Goal: Information Seeking & Learning: Learn about a topic

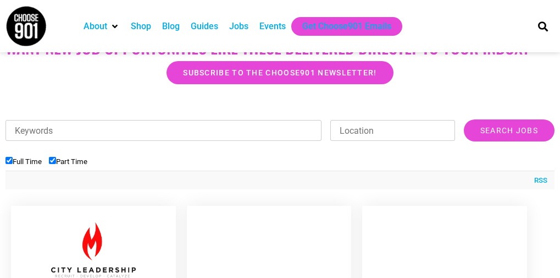
scroll to position [330, 0]
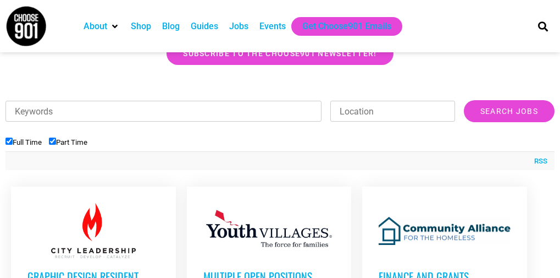
click at [251, 111] on input "Keywords" at bounding box center [163, 111] width 316 height 21
type input "warehouse"
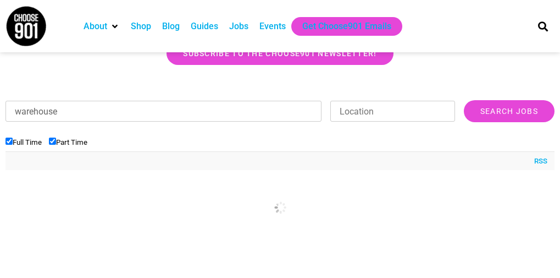
click at [392, 115] on input "Location" at bounding box center [392, 111] width 125 height 21
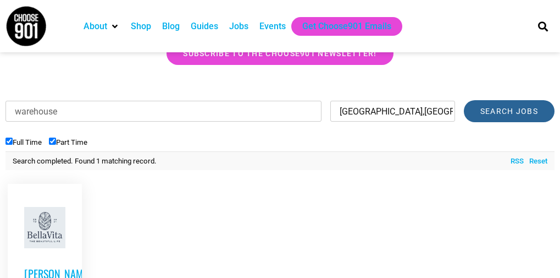
type input "memphis,tn"
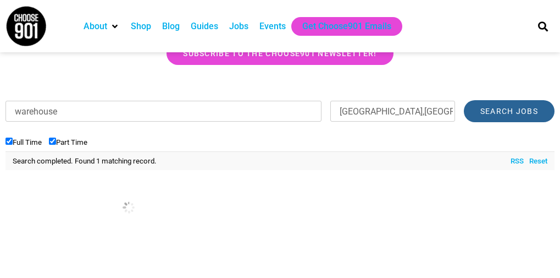
click at [490, 114] on input "Search Jobs" at bounding box center [509, 111] width 91 height 22
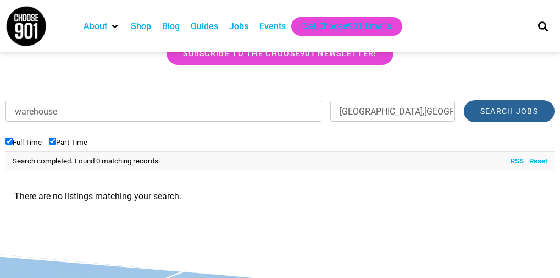
scroll to position [275, 0]
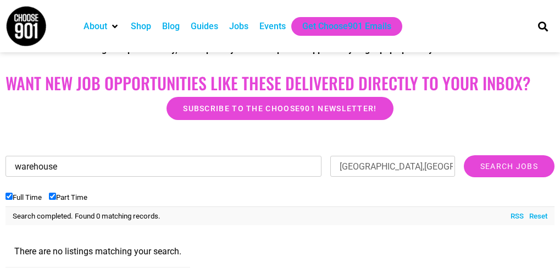
click at [268, 164] on input "warehouse" at bounding box center [163, 166] width 316 height 21
type input "w"
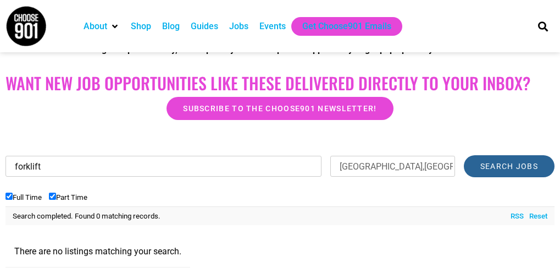
type input "forklift"
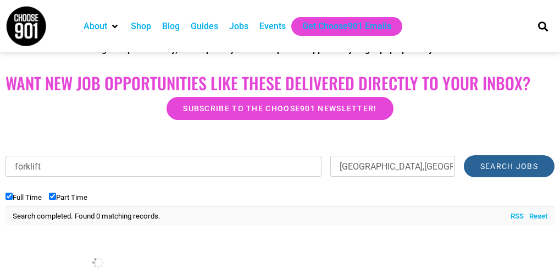
click at [504, 165] on input "Search Jobs" at bounding box center [509, 166] width 91 height 22
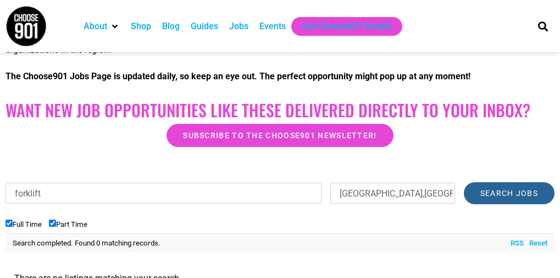
scroll to position [220, 0]
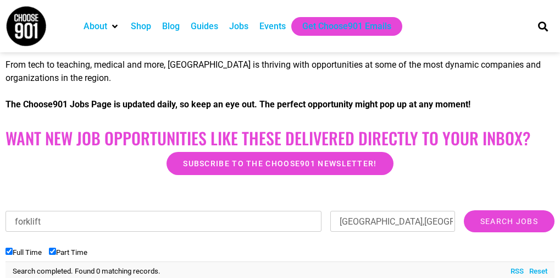
click at [538, 269] on link "Reset" at bounding box center [536, 270] width 24 height 11
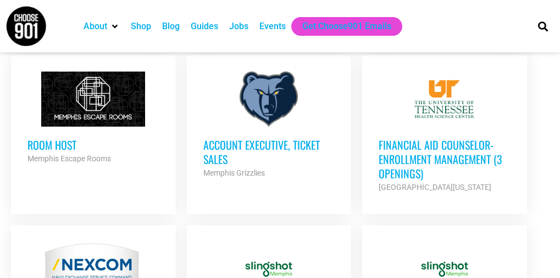
scroll to position [879, 0]
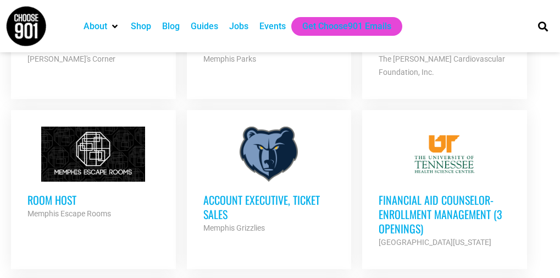
click at [76, 198] on h3 "Room Host" at bounding box center [93, 199] width 132 height 14
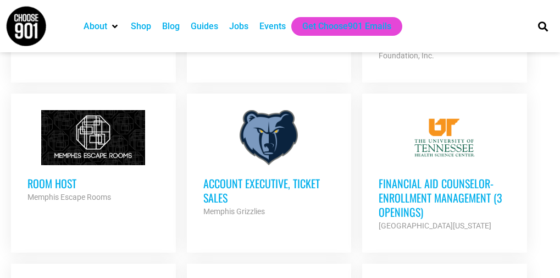
scroll to position [879, 0]
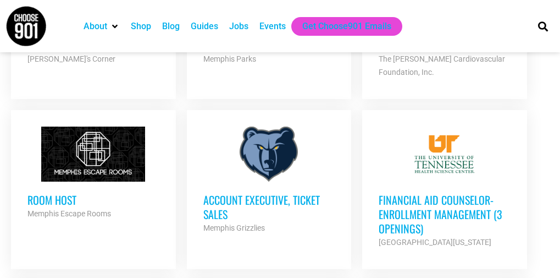
click at [278, 201] on h3 "Account Executive, Ticket Sales" at bounding box center [269, 206] width 132 height 29
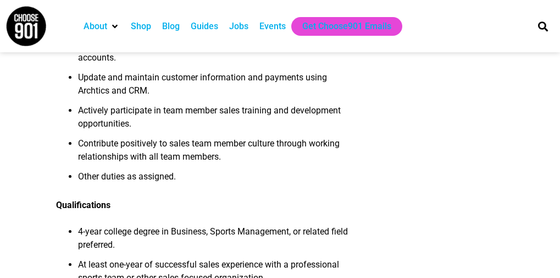
scroll to position [495, 0]
